Goal: Task Accomplishment & Management: Manage account settings

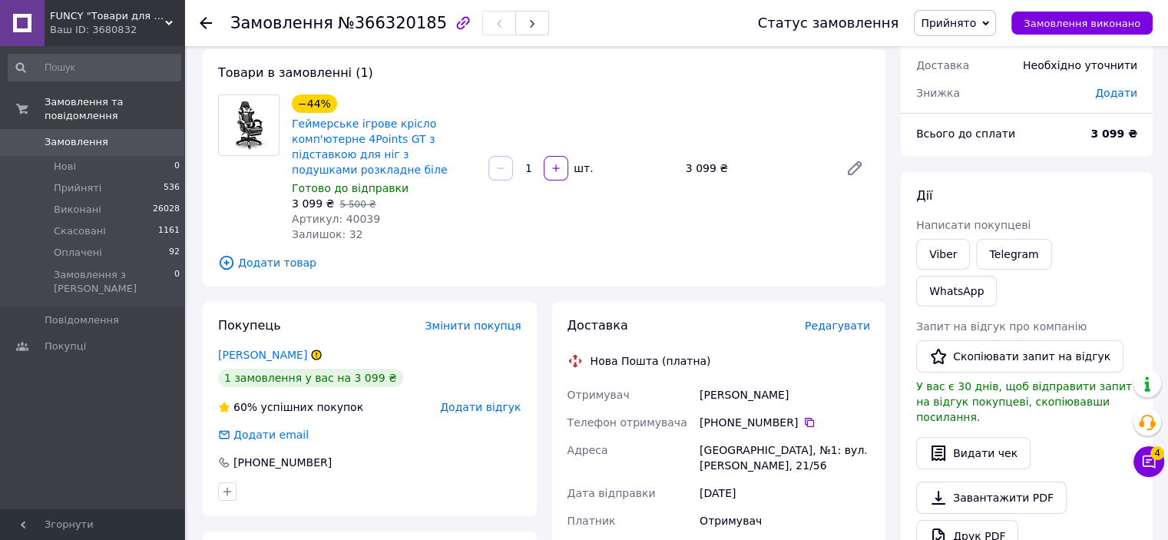
scroll to position [154, 0]
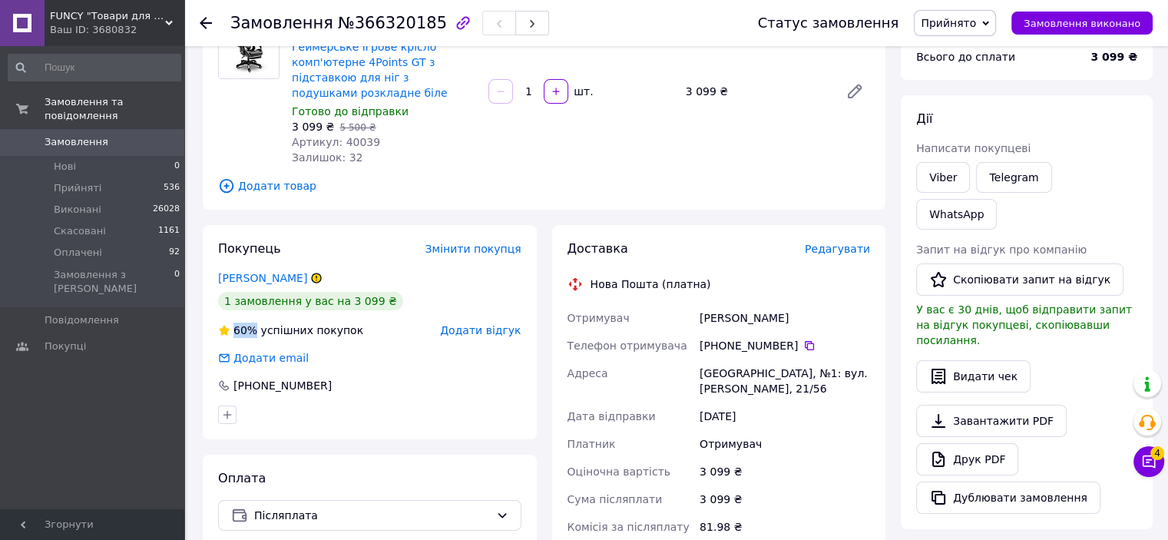
drag, startPoint x: 347, startPoint y: 313, endPoint x: 230, endPoint y: 313, distance: 116.7
click at [230, 323] on div "60% успішних покупок Додати відгук" at bounding box center [369, 330] width 303 height 15
click at [233, 323] on div "60%" at bounding box center [245, 330] width 27 height 15
drag, startPoint x: 233, startPoint y: 313, endPoint x: 345, endPoint y: 317, distance: 112.2
click at [345, 323] on div "60% успішних покупок" at bounding box center [290, 330] width 145 height 15
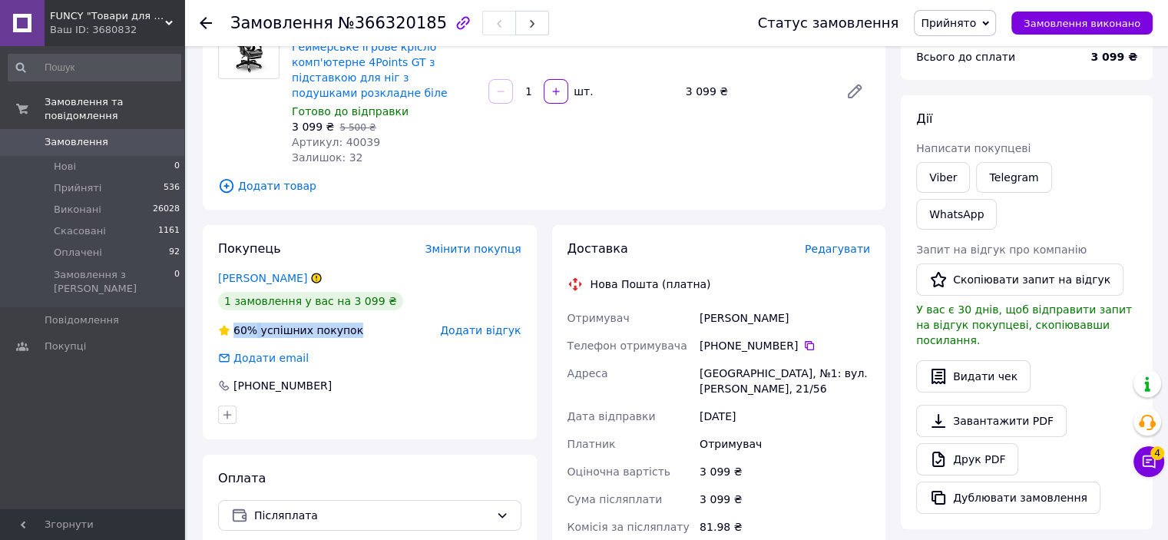
copy div "60% успішних покупок"
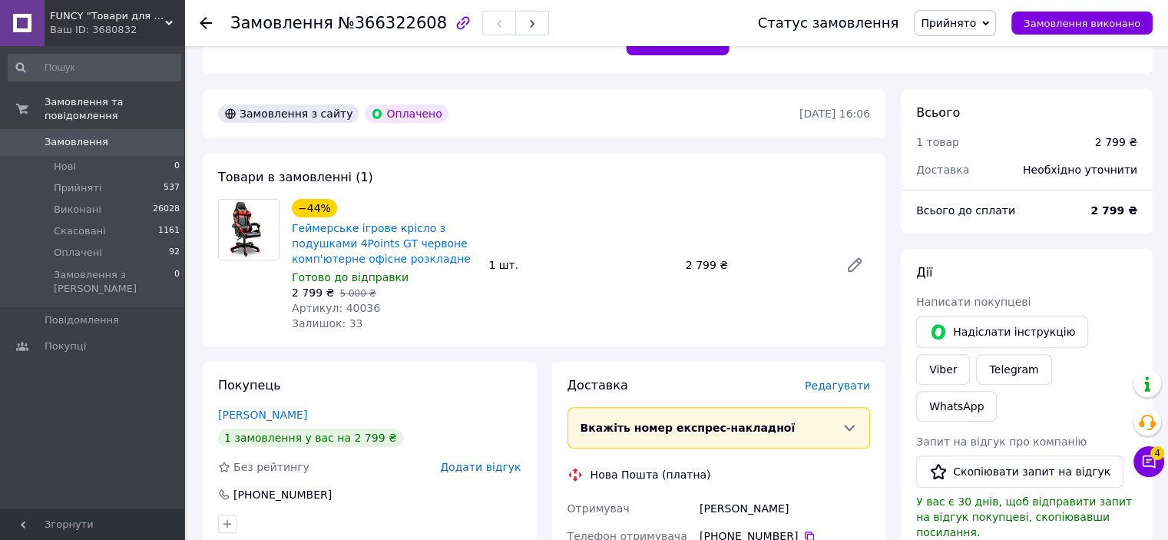
scroll to position [538, 0]
